Goal: Navigation & Orientation: Find specific page/section

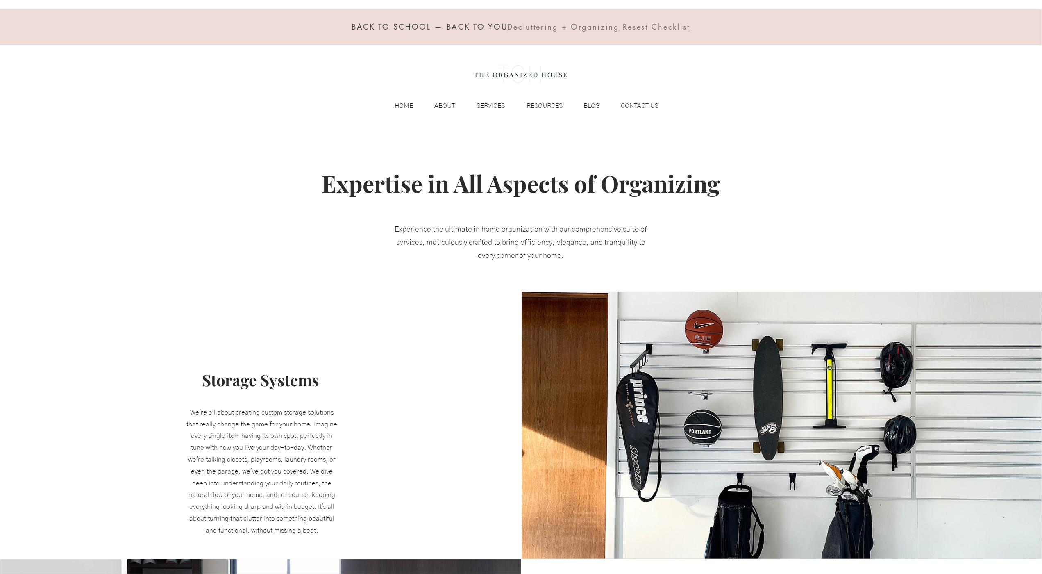
click at [56, 72] on div "BACK TO SCHOOL — BACK TO YOU Decluttering + Organizing Resest Checklist HOME AB…" at bounding box center [521, 64] width 1042 height 128
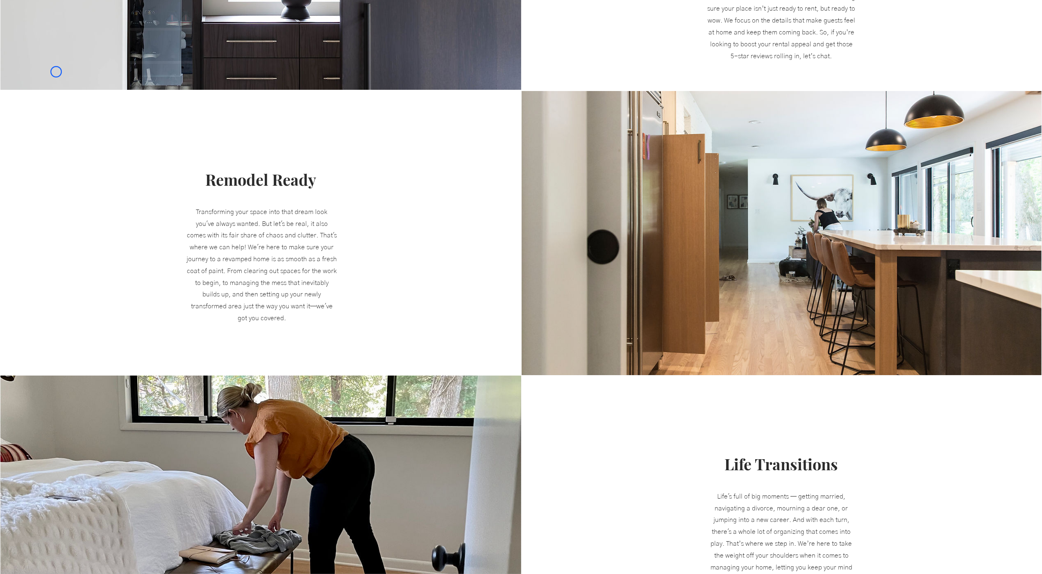
scroll to position [780, 0]
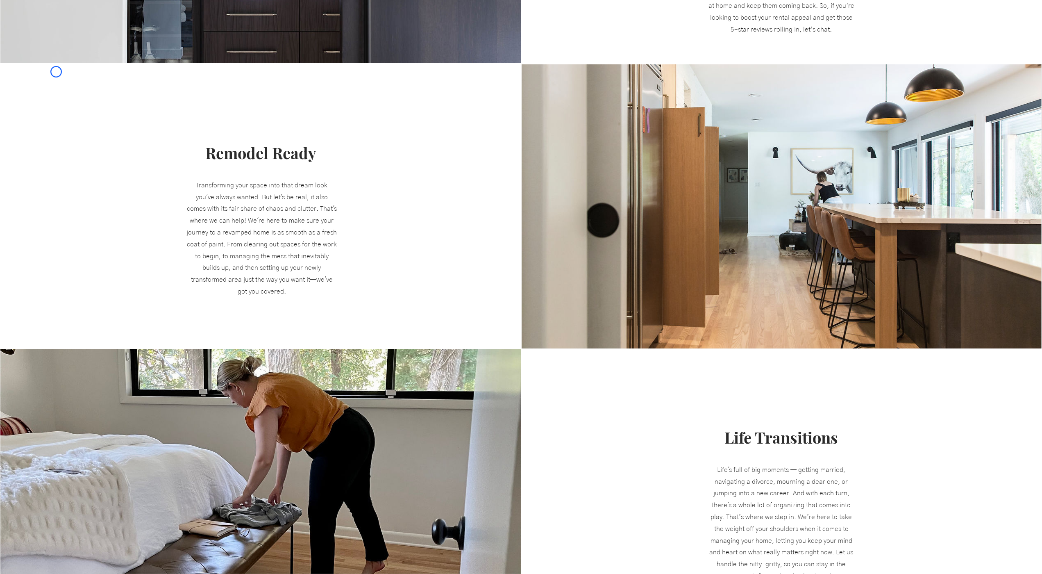
click at [56, 72] on div at bounding box center [260, 206] width 521 height 284
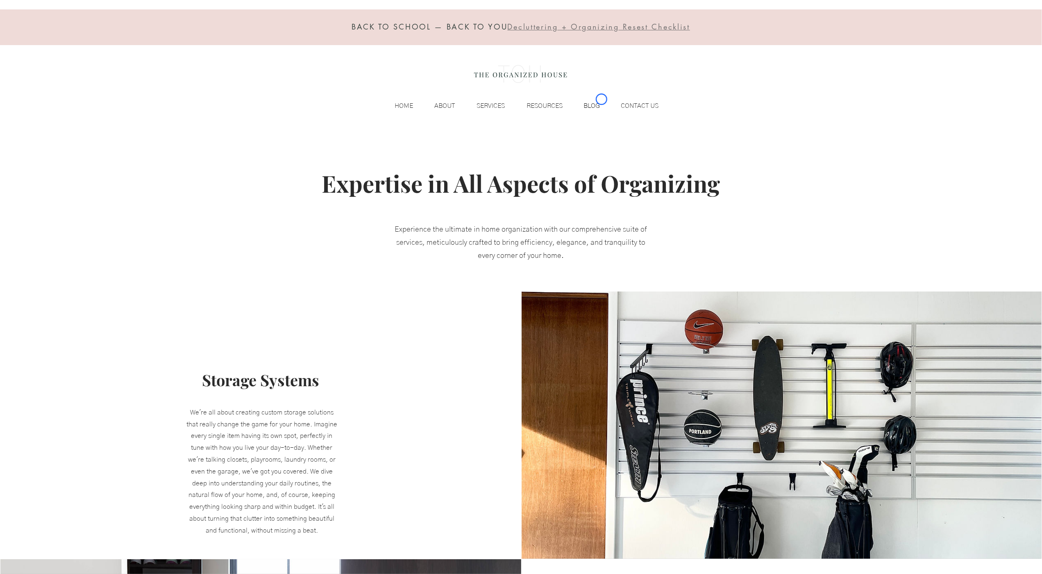
click at [601, 100] on p "BLOG" at bounding box center [592, 106] width 25 height 12
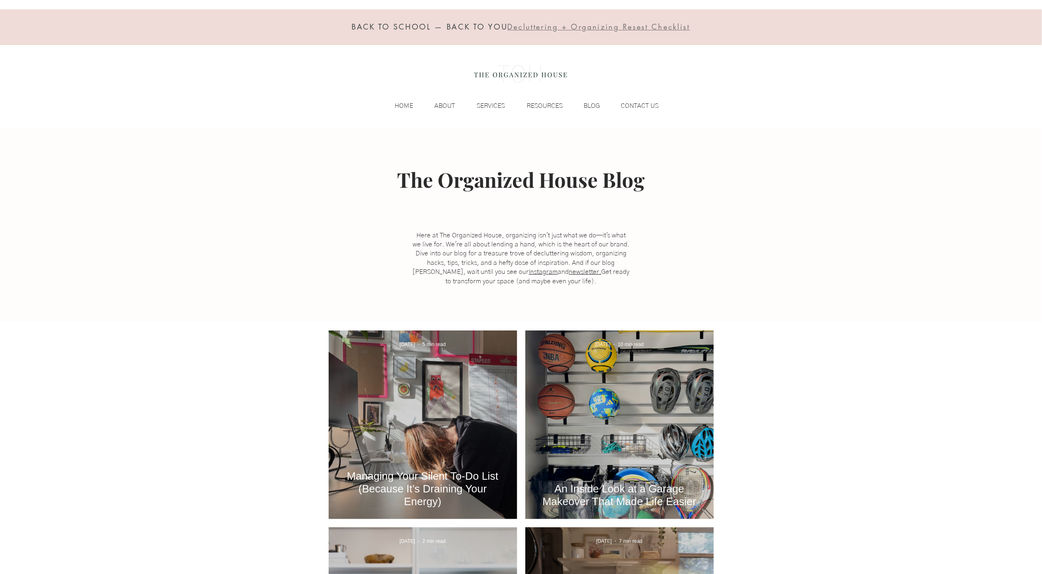
click at [78, 49] on div "BACK TO SCHOOL — BACK TO YOU Decluttering + Organizing Resest Checklist HOME AB…" at bounding box center [521, 64] width 1042 height 128
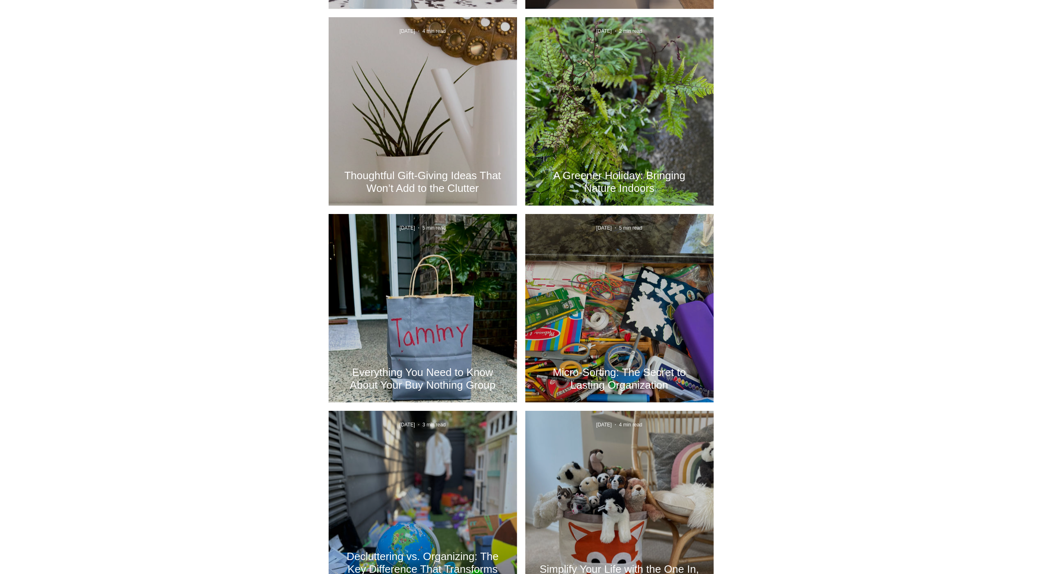
scroll to position [746, 0]
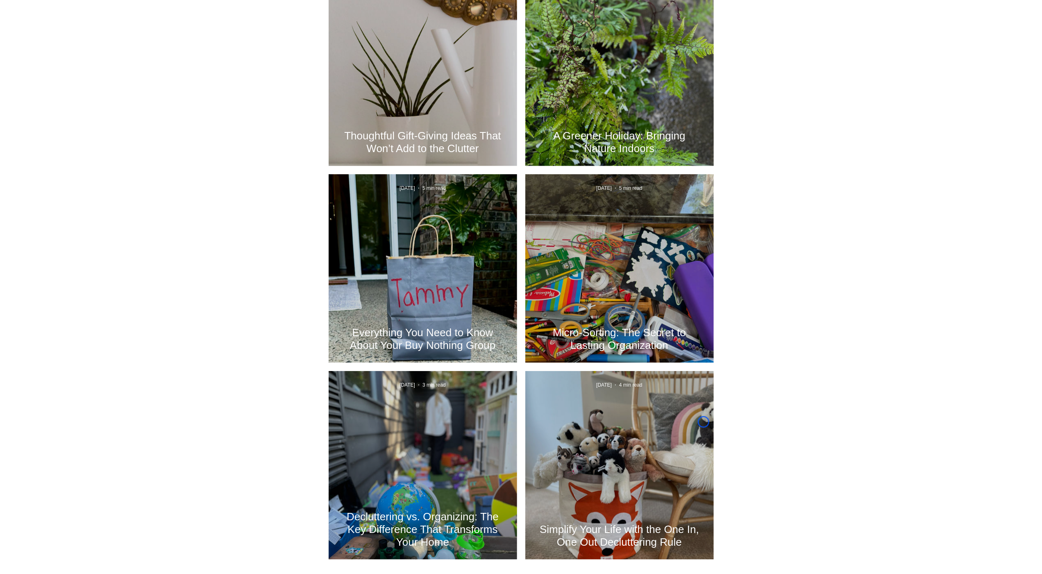
click at [78, 49] on div at bounding box center [521, 88] width 1042 height 1025
